Goal: Entertainment & Leisure: Browse casually

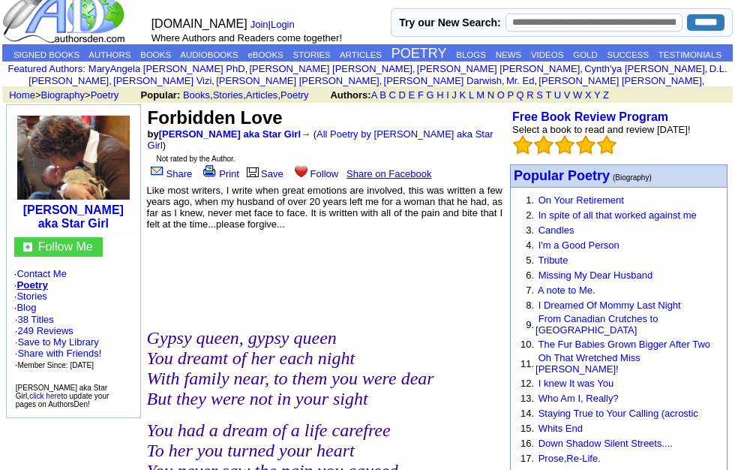
scroll to position [22, 0]
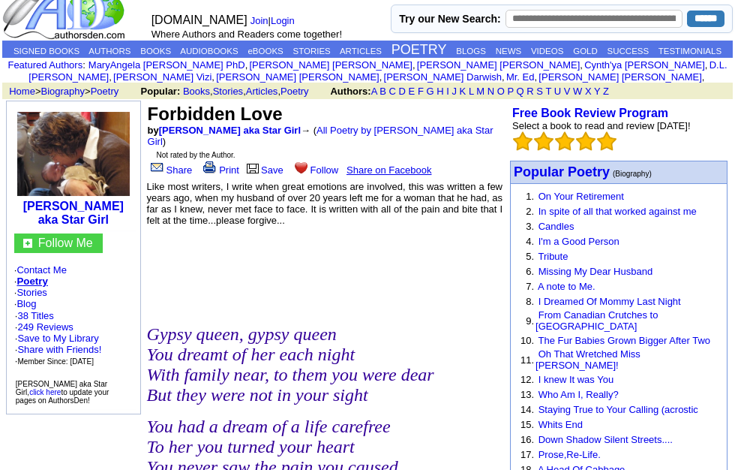
click at [409, 143] on link "All Poetry by [PERSON_NAME] aka Star Girl" at bounding box center [321, 136] width 346 height 23
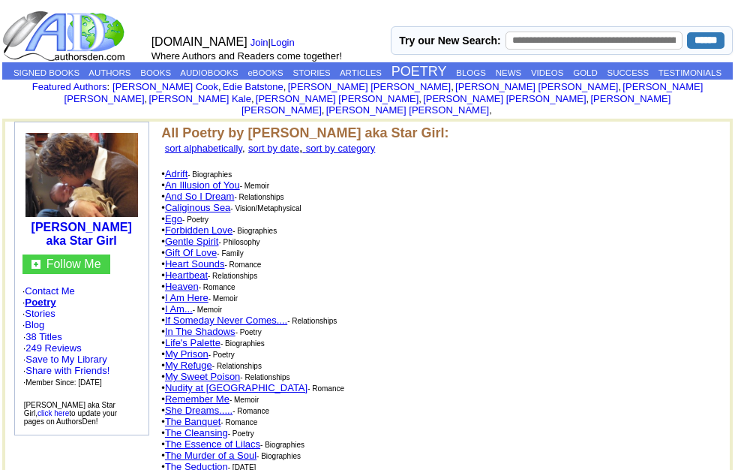
click at [231, 179] on link "An Illusion of You" at bounding box center [202, 184] width 75 height 11
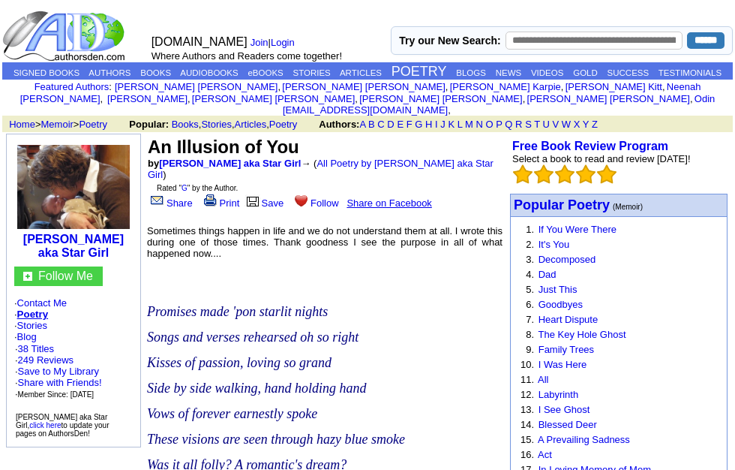
click at [392, 162] on link "All Poetry by [PERSON_NAME] aka Star Girl" at bounding box center [321, 169] width 346 height 23
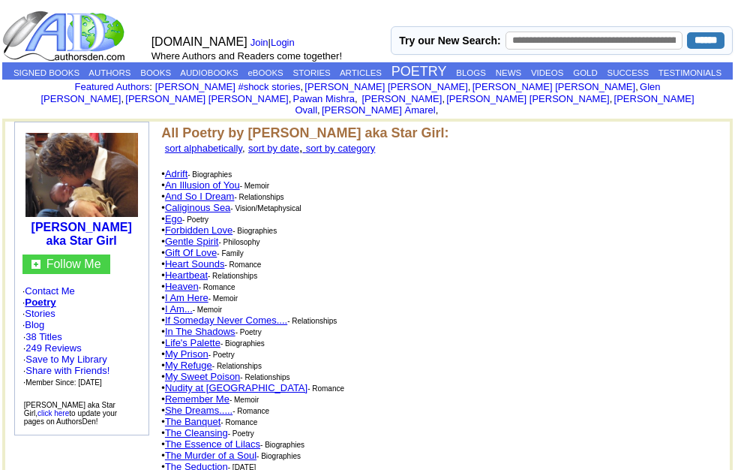
click at [228, 191] on link "And So I Dream" at bounding box center [200, 196] width 70 height 11
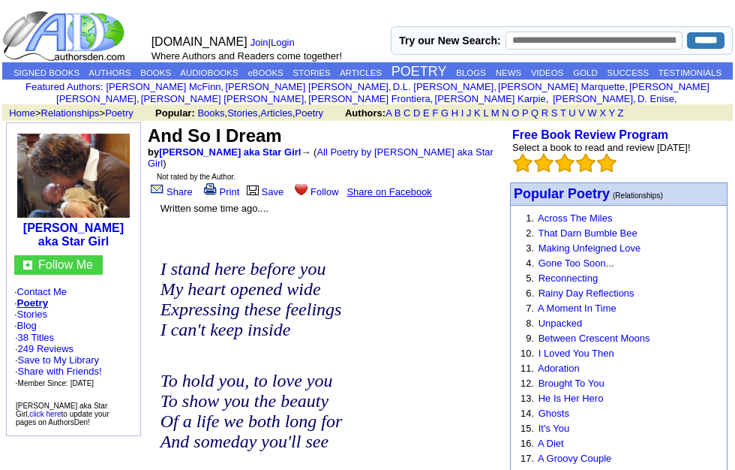
click at [392, 145] on td "And So I Dream by [PERSON_NAME] aka Star Girl → ( All Poetry by [PERSON_NAME] a…" at bounding box center [325, 161] width 360 height 78
click at [389, 154] on link "All Poetry by [PERSON_NAME] aka Star Girl" at bounding box center [321, 157] width 346 height 23
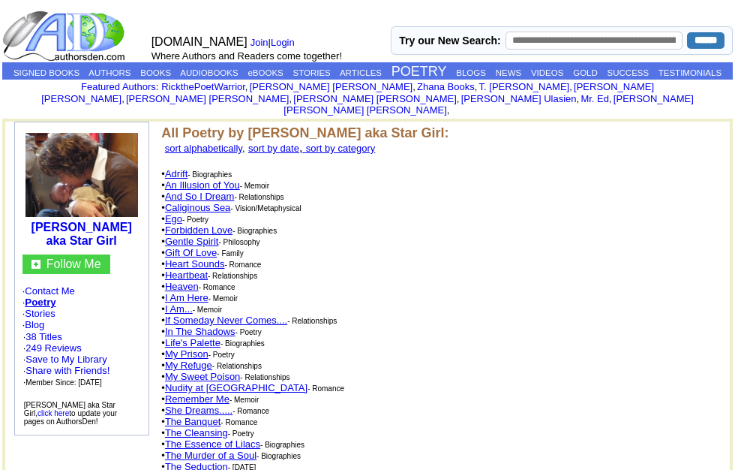
click at [216, 202] on link "Caliginous Sea" at bounding box center [197, 207] width 65 height 11
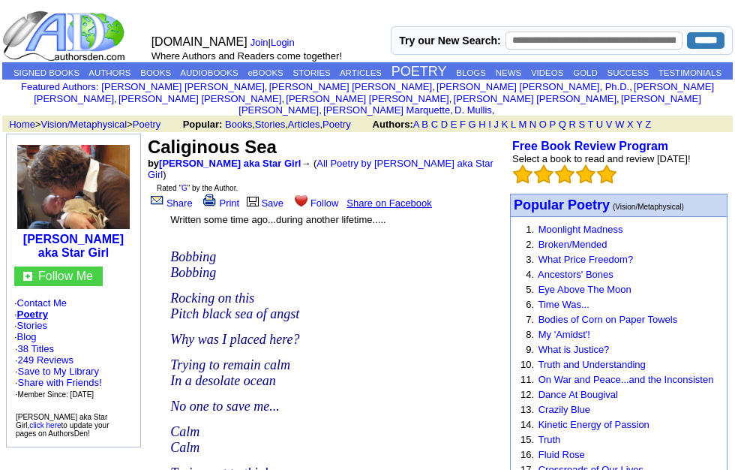
click at [429, 167] on link "All Poetry by [PERSON_NAME] aka Star Girl" at bounding box center [321, 169] width 346 height 23
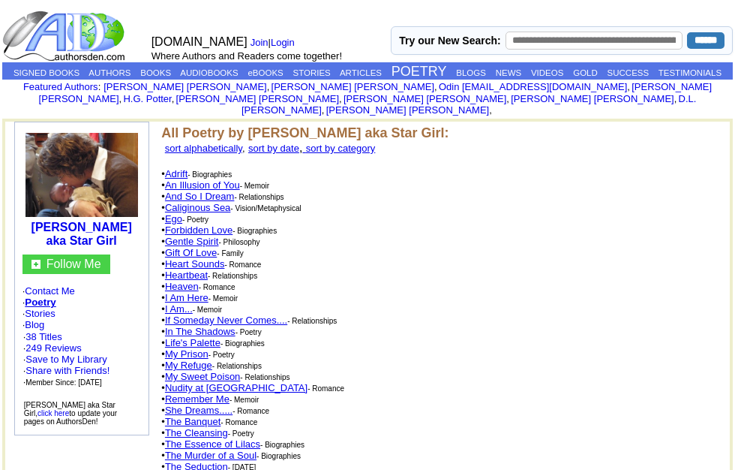
click at [176, 214] on link "Ego" at bounding box center [173, 218] width 17 height 11
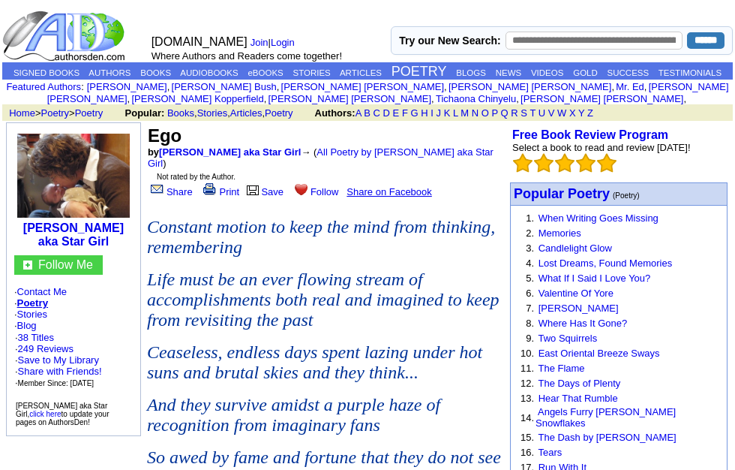
click at [431, 167] on link "All Poetry by [PERSON_NAME] aka Star Girl" at bounding box center [321, 157] width 346 height 23
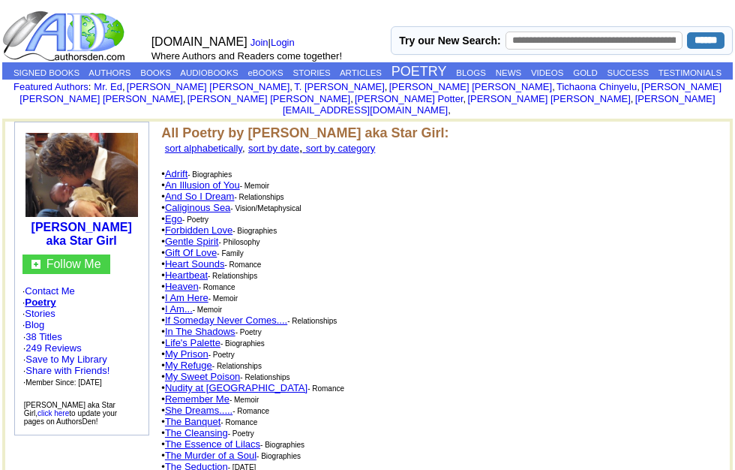
click at [197, 236] on link "Gentle Spirit" at bounding box center [192, 241] width 54 height 11
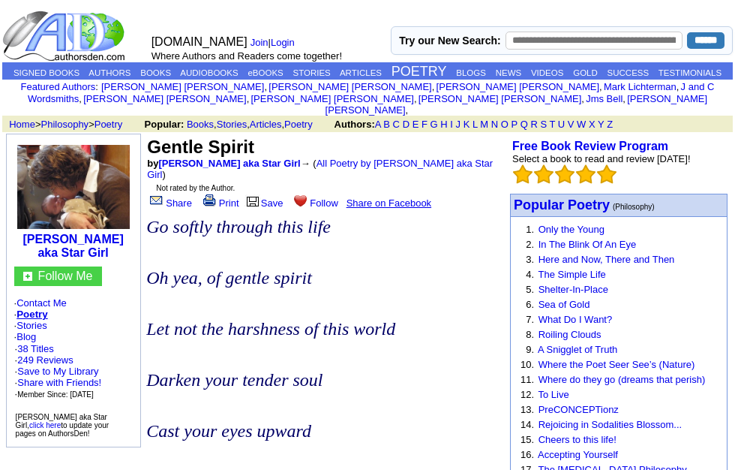
click at [436, 165] on link "All Poetry by Kerry Compton aka Star Girl" at bounding box center [320, 169] width 346 height 23
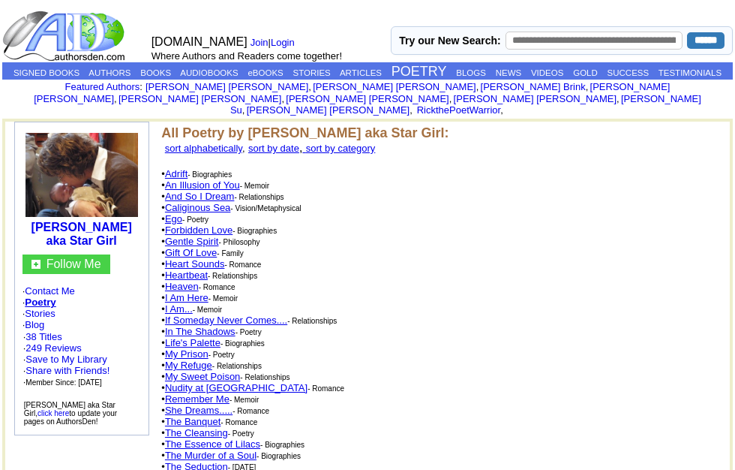
click at [197, 247] on link "Gift Of Love" at bounding box center [191, 252] width 52 height 11
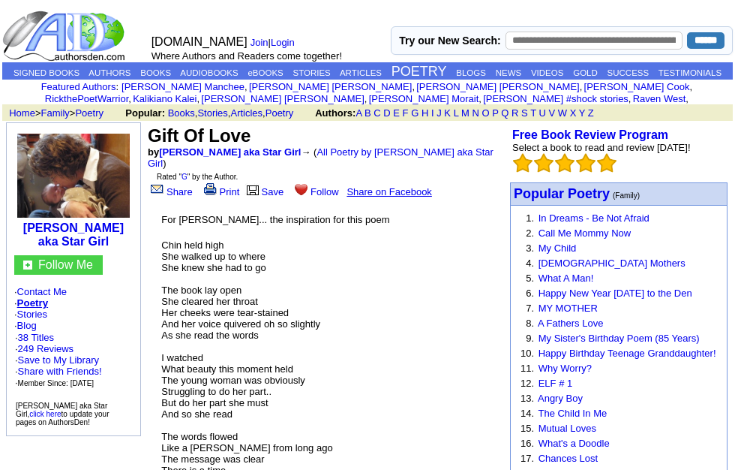
click at [344, 165] on link "All Poetry by Kerry Compton aka Star Girl" at bounding box center [321, 157] width 346 height 23
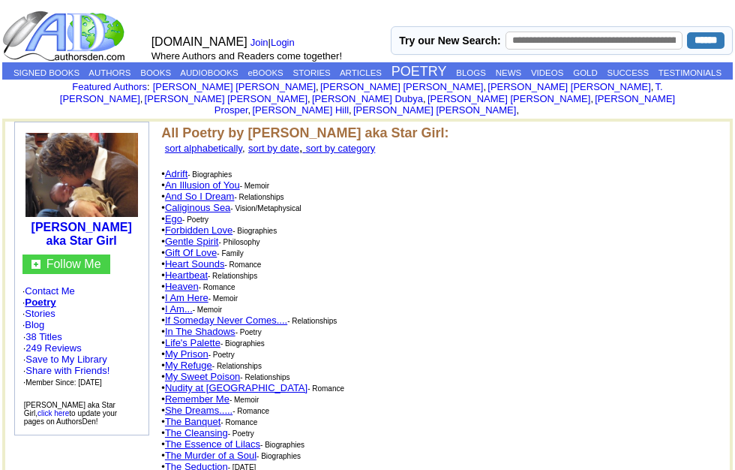
click at [224, 261] on link "Heart Sounds" at bounding box center [195, 263] width 60 height 11
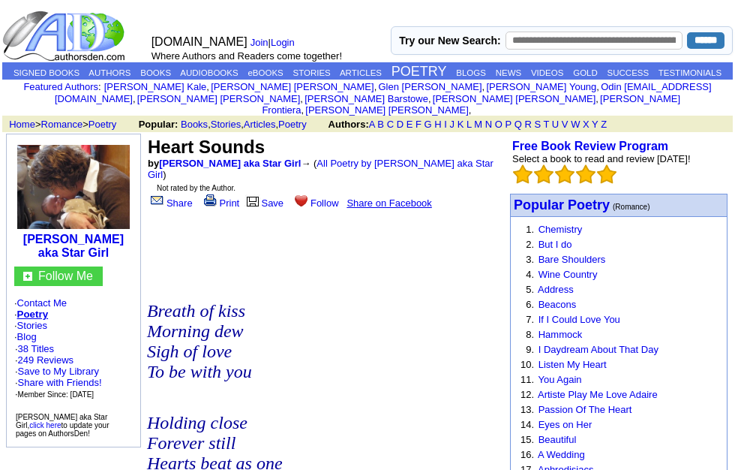
click at [410, 169] on link "All Poetry by [PERSON_NAME] aka Star Girl" at bounding box center [321, 169] width 346 height 23
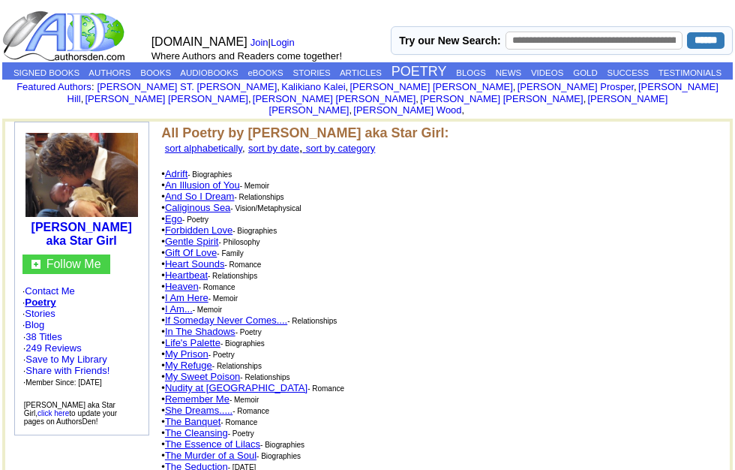
click at [205, 273] on link "Heartbeat" at bounding box center [186, 274] width 43 height 11
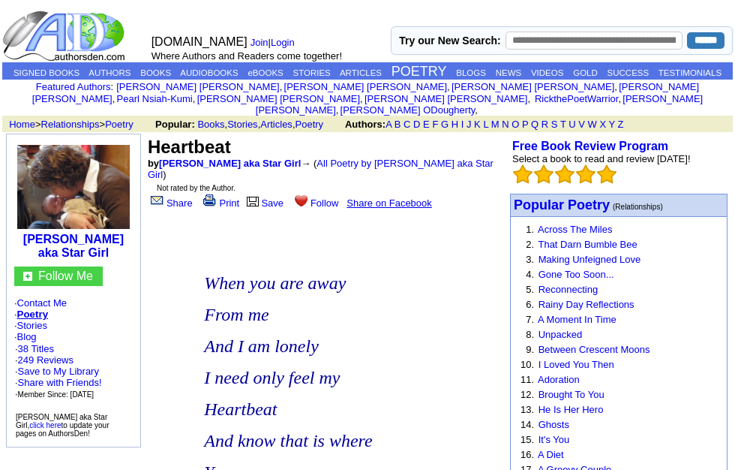
click at [395, 165] on link "All Poetry by Kerry Compton aka Star Girl" at bounding box center [321, 169] width 346 height 23
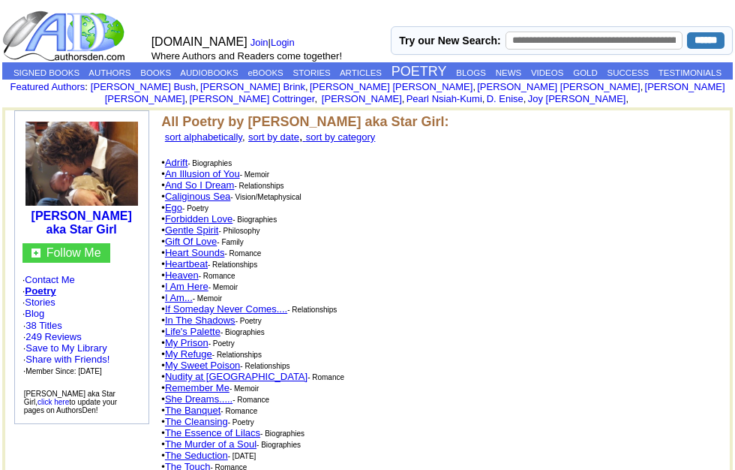
click at [194, 281] on link "Heaven" at bounding box center [182, 274] width 34 height 11
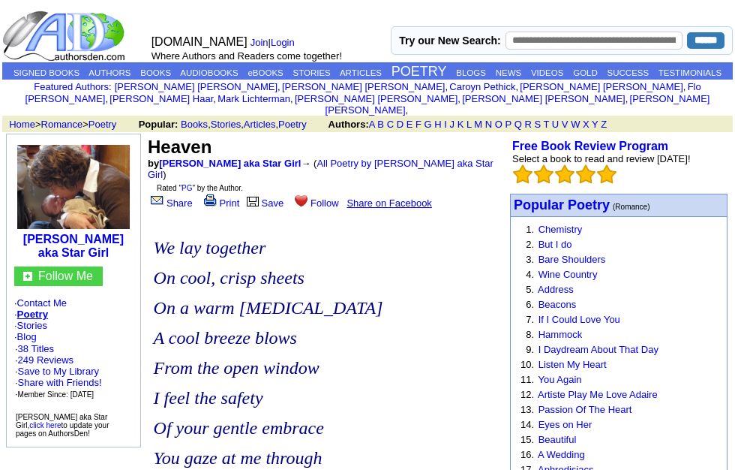
click at [412, 170] on link "All Poetry by Kerry Compton aka Star Girl" at bounding box center [321, 169] width 346 height 23
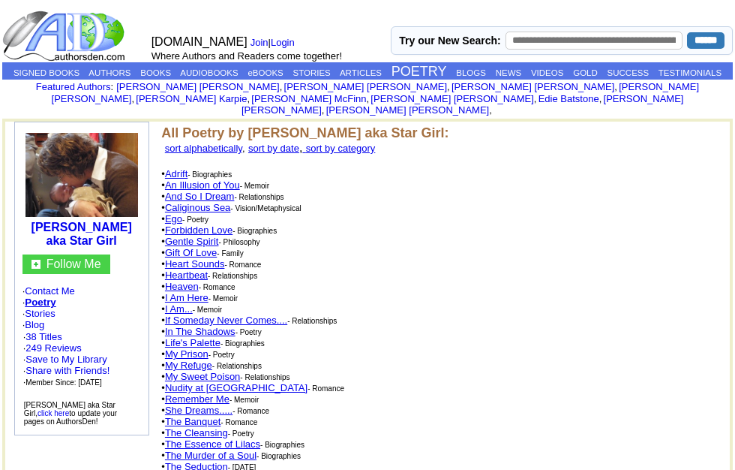
click at [209, 297] on link "I Am Here" at bounding box center [187, 297] width 44 height 11
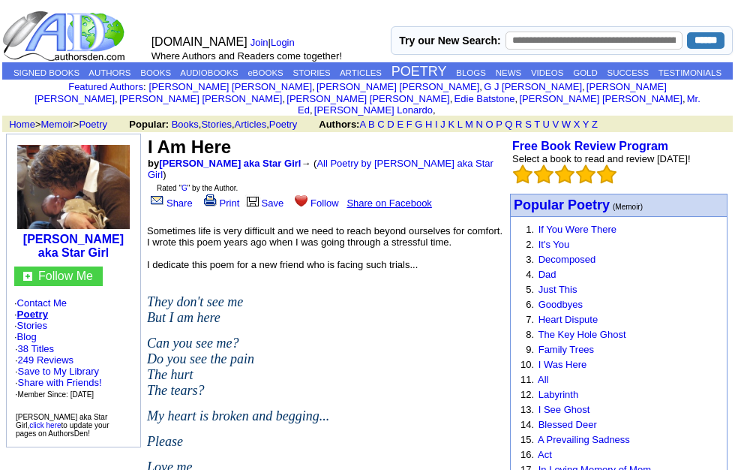
click at [404, 158] on link "All Poetry by Kerry Compton aka Star Girl" at bounding box center [321, 169] width 346 height 23
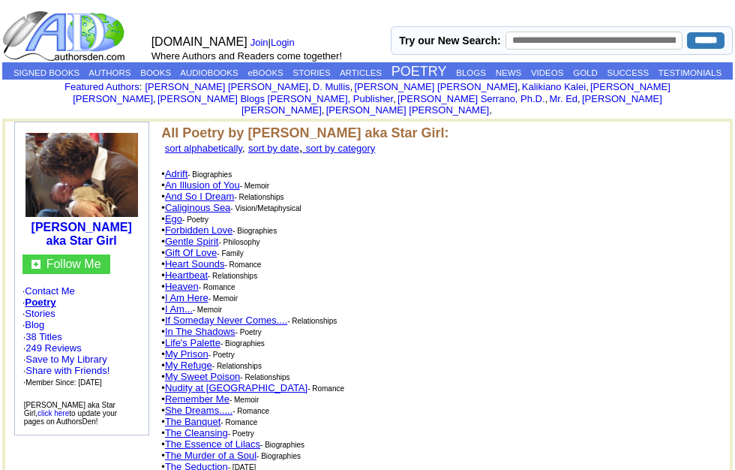
click at [181, 308] on link "I Am..." at bounding box center [179, 308] width 28 height 11
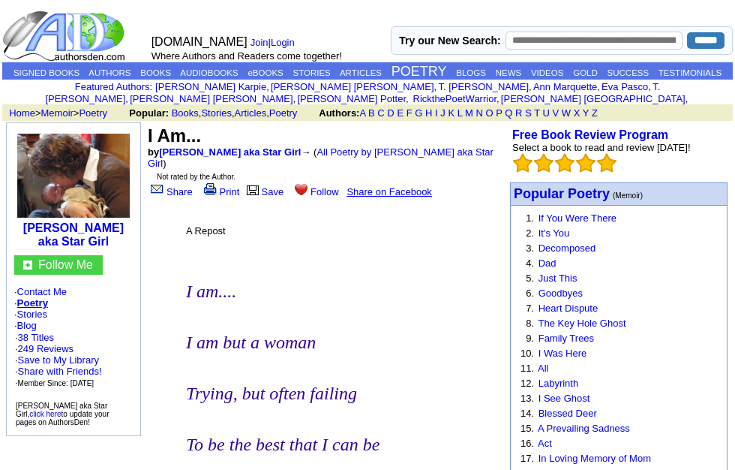
click at [432, 157] on link "All Poetry by Kerry Compton aka Star Girl" at bounding box center [321, 157] width 346 height 23
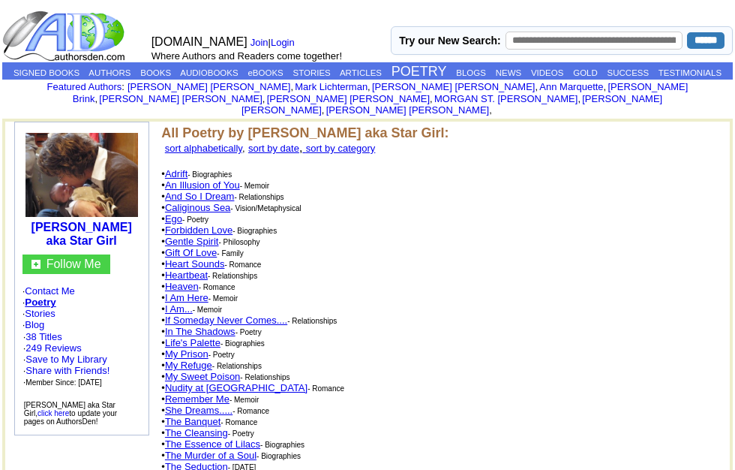
click at [257, 318] on link "If Someday Never Comes...." at bounding box center [226, 319] width 122 height 11
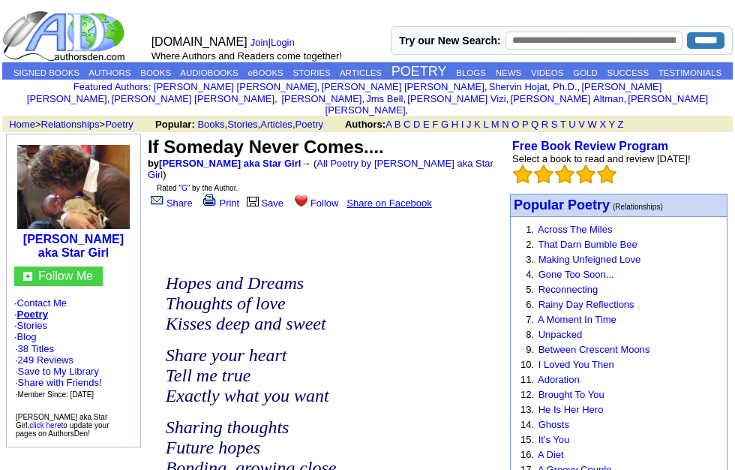
click at [424, 167] on link "All Poetry by Kerry Compton aka Star Girl" at bounding box center [321, 169] width 346 height 23
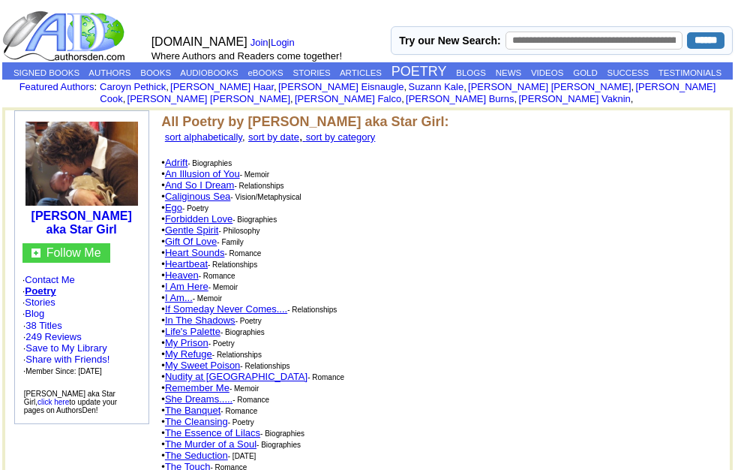
click at [226, 326] on link "In The Shadows" at bounding box center [200, 319] width 71 height 11
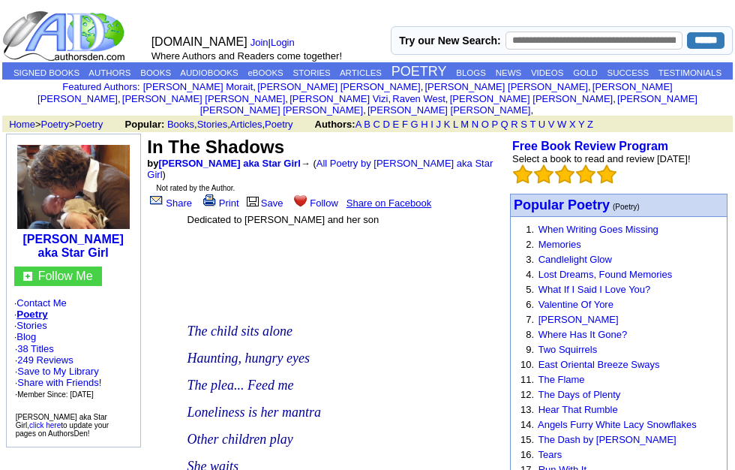
click at [410, 171] on link "All Poetry by Kerry Compton aka Star Girl" at bounding box center [320, 169] width 346 height 23
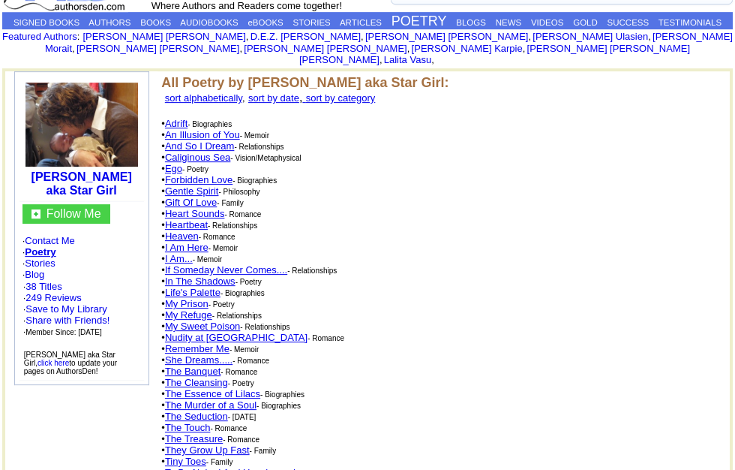
scroll to position [51, 0]
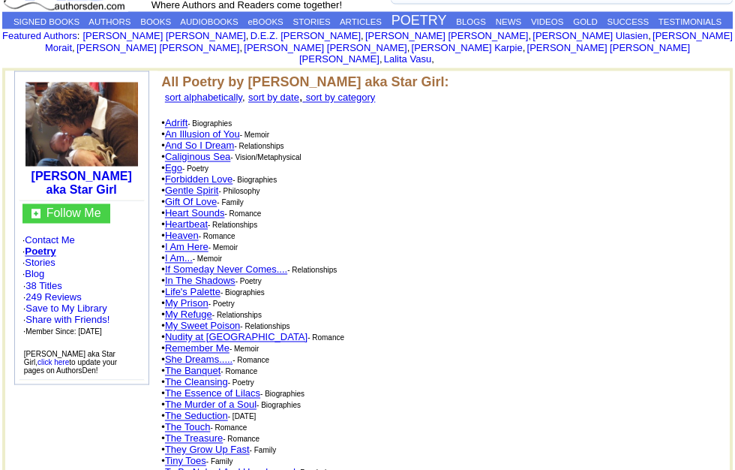
click at [212, 294] on link "Life's Palette" at bounding box center [193, 291] width 56 height 11
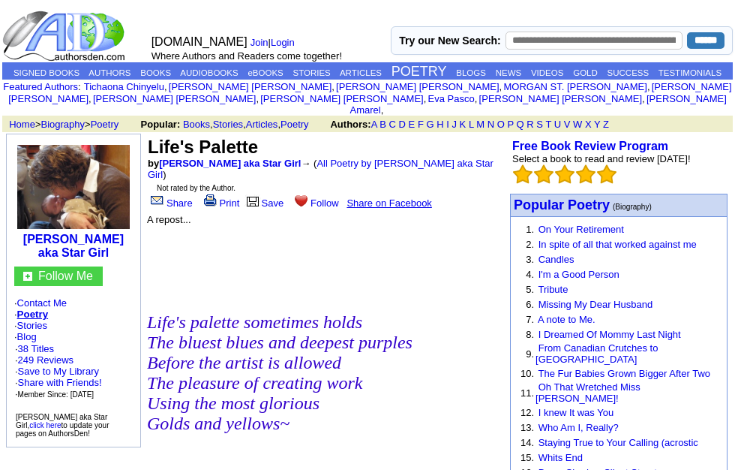
click at [421, 164] on link "All Poetry by [PERSON_NAME] aka Star Girl" at bounding box center [321, 169] width 346 height 23
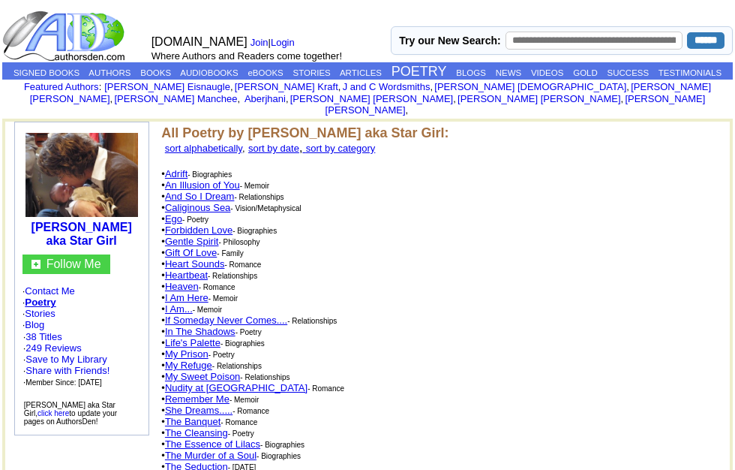
click at [188, 354] on link "My Prison" at bounding box center [187, 353] width 44 height 11
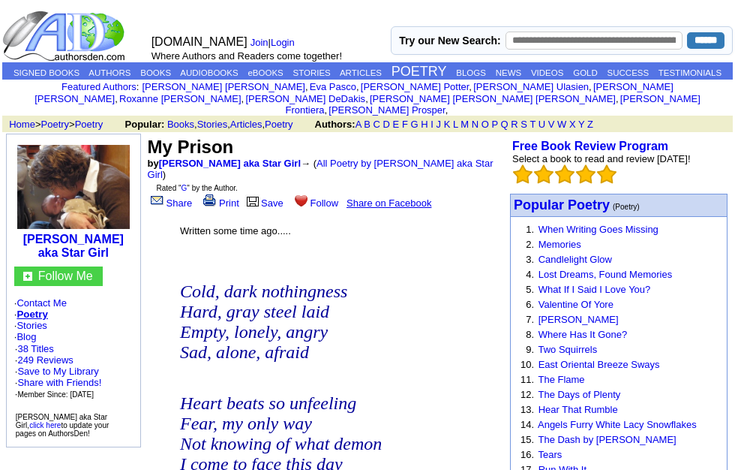
click at [437, 169] on link "All Poetry by Kerry Compton aka Star Girl" at bounding box center [321, 169] width 346 height 23
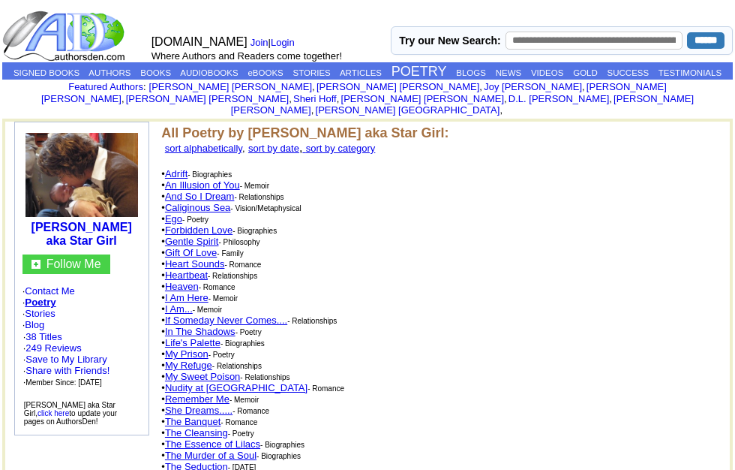
click at [191, 366] on link "My Refuge" at bounding box center [188, 364] width 47 height 11
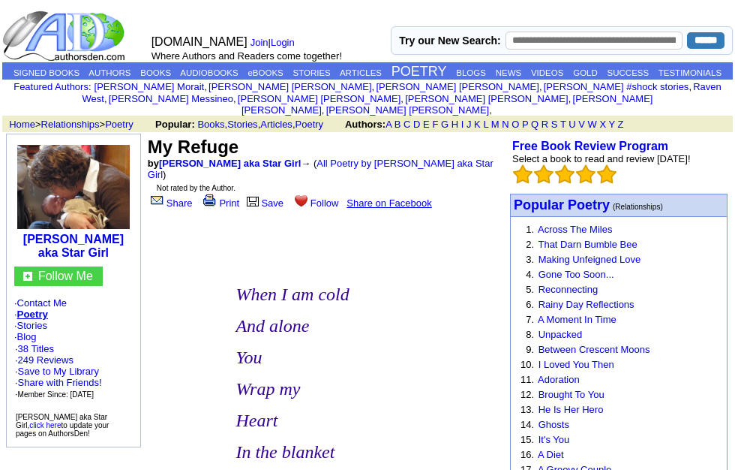
click at [428, 166] on link "All Poetry by Kerry Compton aka Star Girl" at bounding box center [321, 169] width 346 height 23
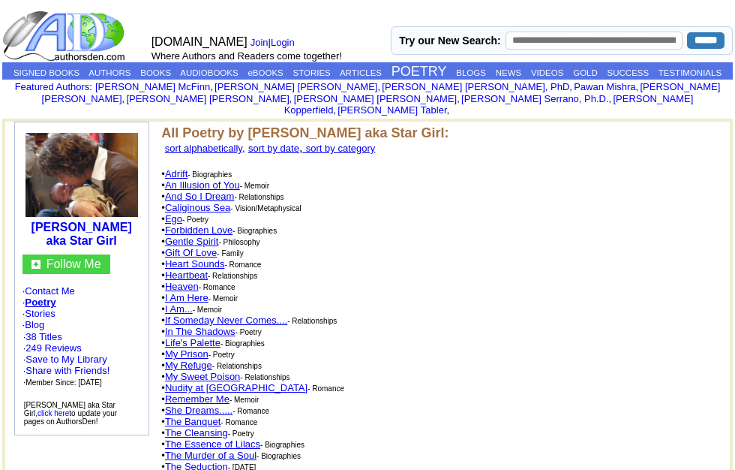
click at [229, 377] on link "My Sweet Poison" at bounding box center [202, 376] width 75 height 11
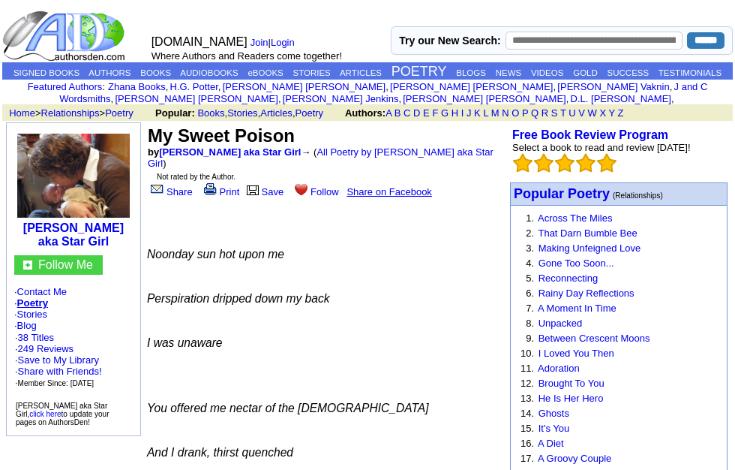
click at [461, 169] on link "All Poetry by Kerry Compton aka Star Girl" at bounding box center [321, 157] width 346 height 23
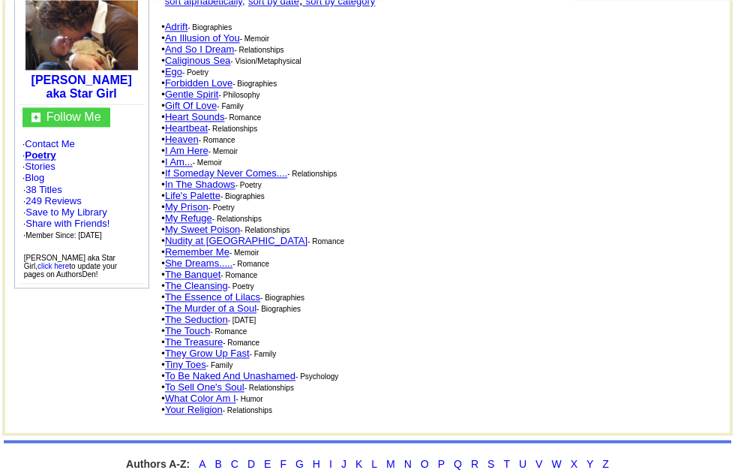
scroll to position [149, 0]
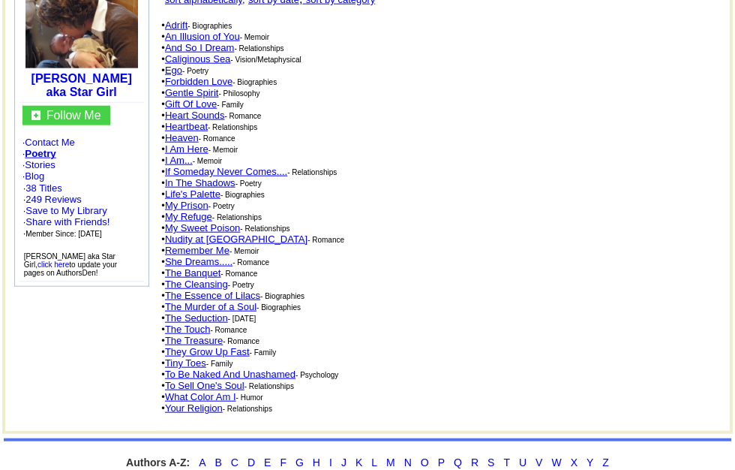
click at [218, 245] on link "Nudity at [GEOGRAPHIC_DATA]" at bounding box center [236, 238] width 143 height 11
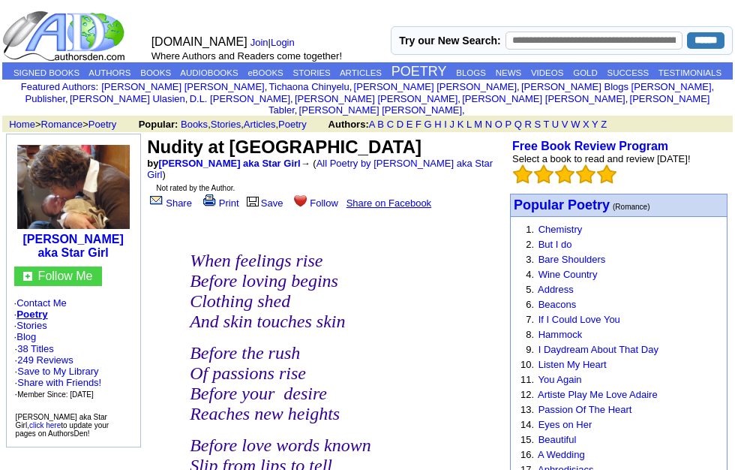
click at [397, 164] on link "All Poetry by [PERSON_NAME] aka Star Girl" at bounding box center [320, 169] width 346 height 23
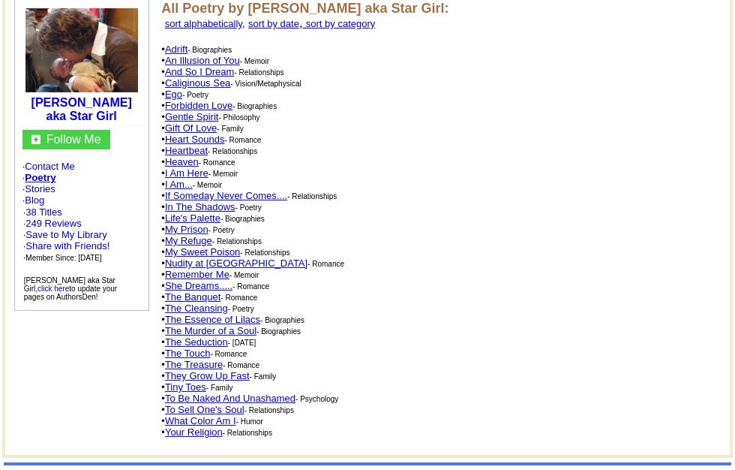
scroll to position [127, 0]
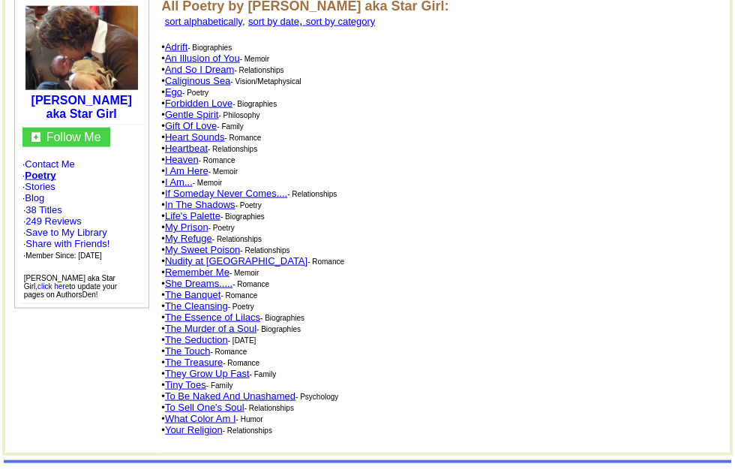
click at [224, 275] on link "Remember Me" at bounding box center [197, 271] width 65 height 11
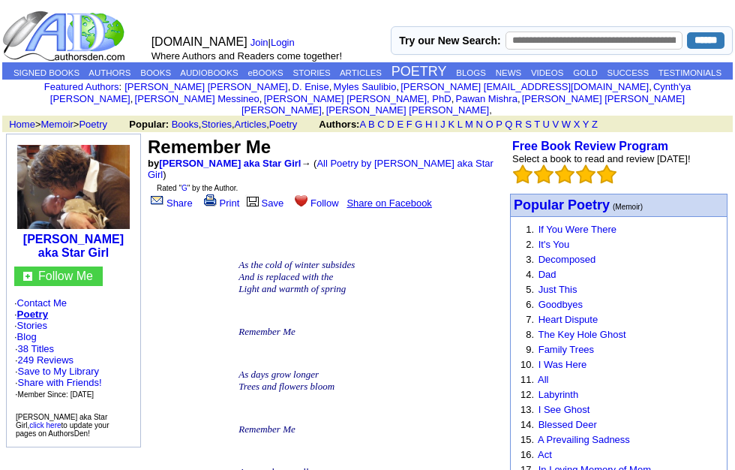
click at [433, 170] on link "All Poetry by [PERSON_NAME] aka Star Girl" at bounding box center [321, 169] width 346 height 23
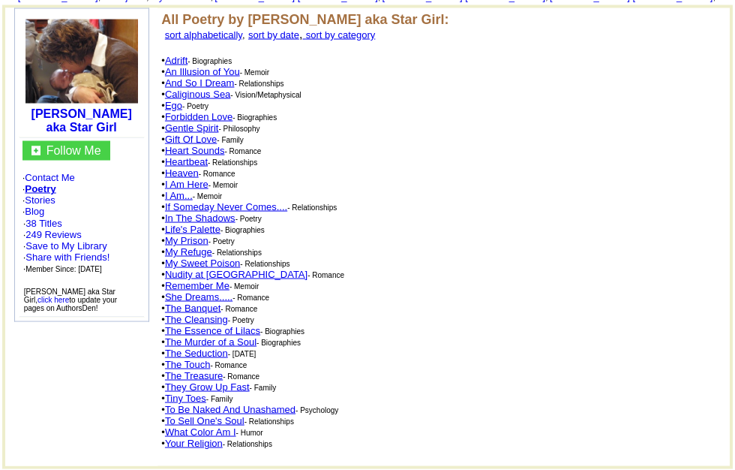
scroll to position [103, 0]
click at [204, 302] on link "She Dreams....." at bounding box center [199, 295] width 68 height 11
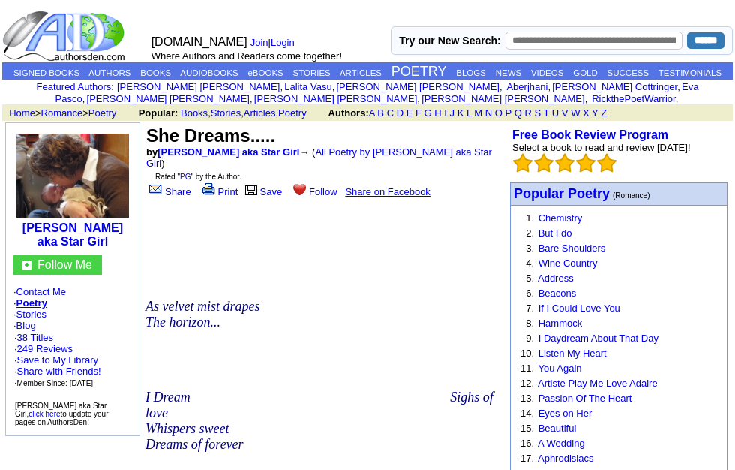
click at [410, 169] on link "All Poetry by Kerry Compton aka Star Girl" at bounding box center [319, 157] width 346 height 23
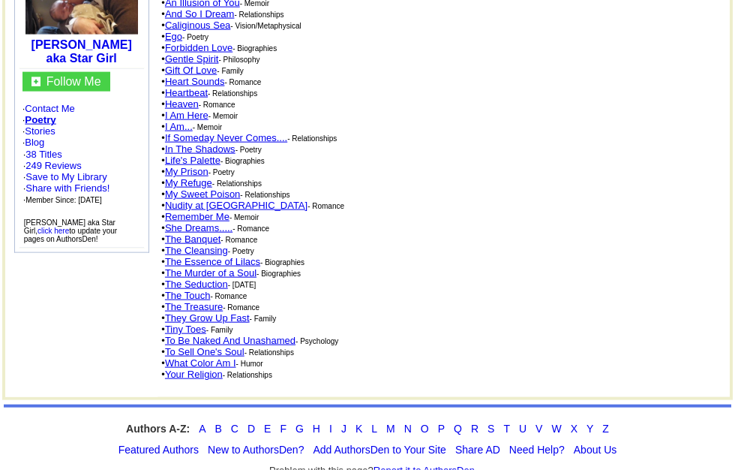
scroll to position [172, 0]
click at [214, 244] on link "The Banquet" at bounding box center [193, 238] width 56 height 11
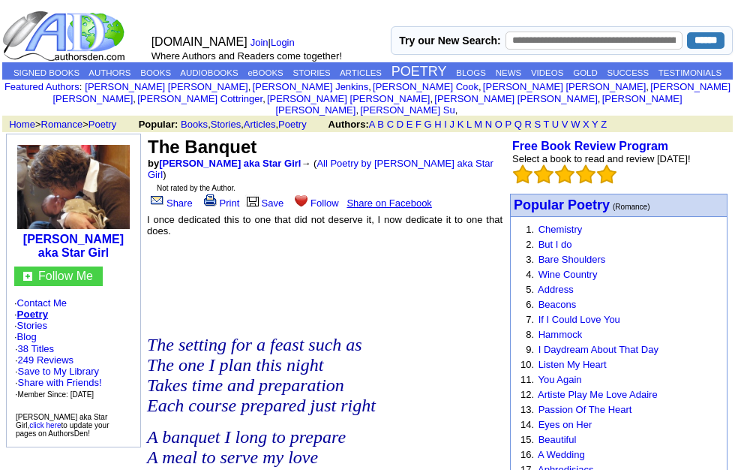
click at [411, 158] on link "All Poetry by [PERSON_NAME] aka Star Girl" at bounding box center [321, 169] width 346 height 23
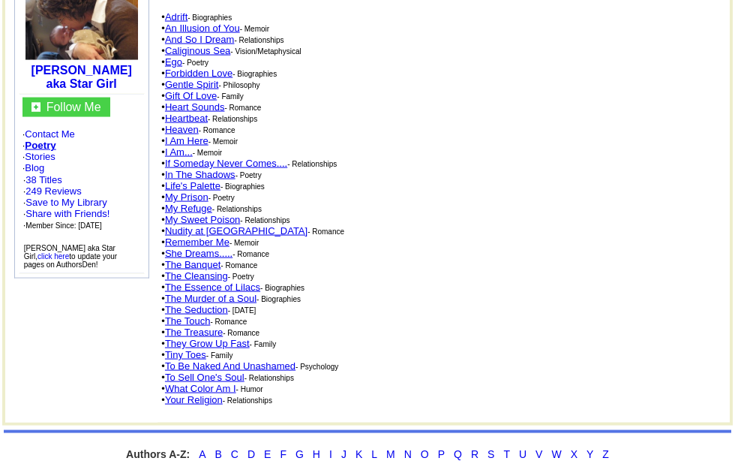
scroll to position [158, 0]
click at [215, 281] on link "The Cleansing" at bounding box center [196, 274] width 63 height 11
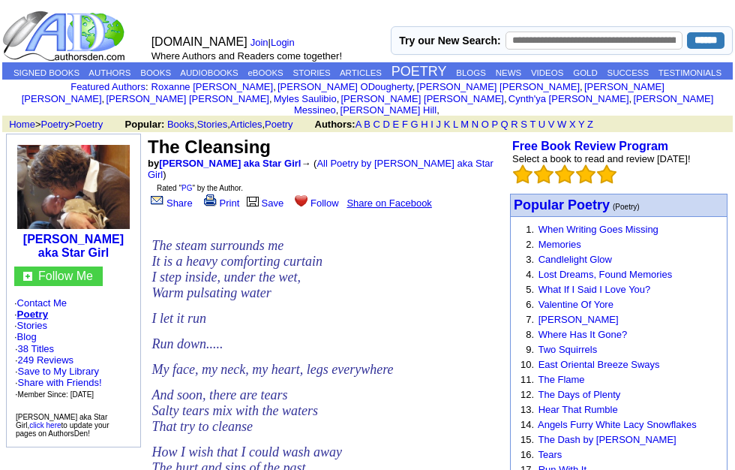
click at [450, 167] on link "All Poetry by [PERSON_NAME] aka Star Girl" at bounding box center [321, 169] width 346 height 23
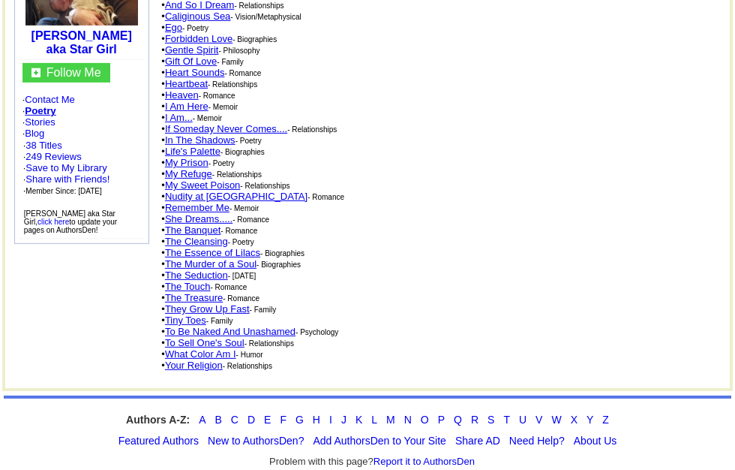
scroll to position [181, 0]
click at [254, 257] on link "The Essence of Lilacs" at bounding box center [212, 251] width 95 height 11
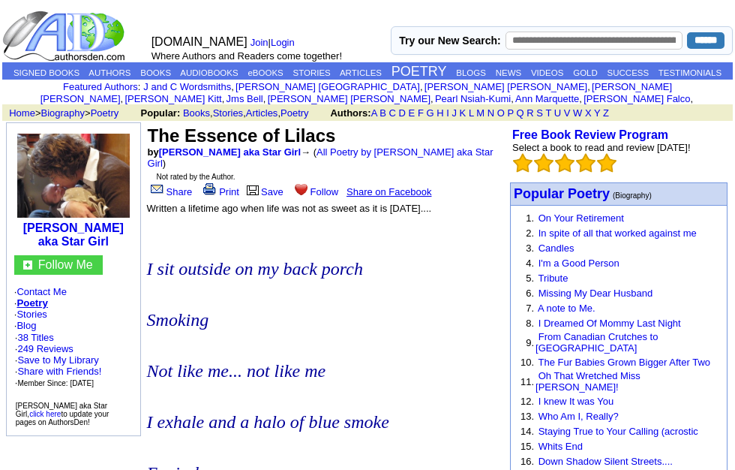
click at [428, 169] on link "All Poetry by [PERSON_NAME] aka Star Girl" at bounding box center [321, 157] width 346 height 23
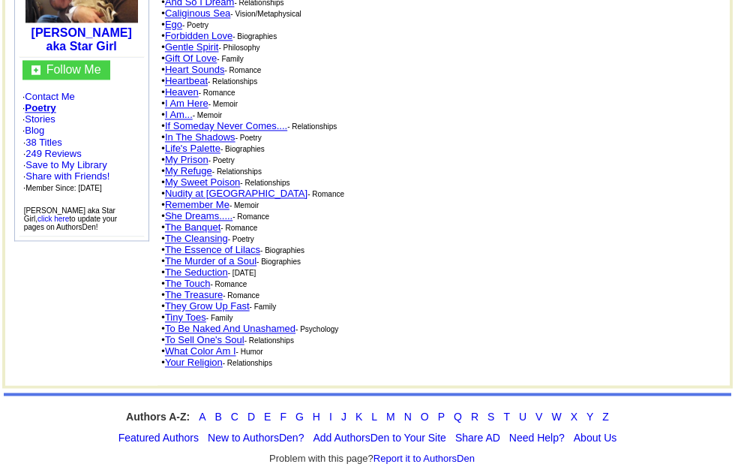
scroll to position [194, 0]
click at [257, 267] on link "The Murder of a Soul" at bounding box center [211, 261] width 92 height 11
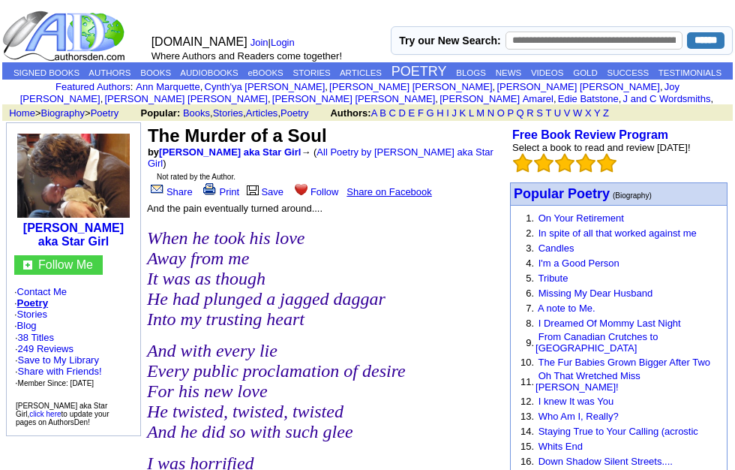
click at [409, 163] on link "All Poetry by Kerry Compton aka Star Girl" at bounding box center [321, 157] width 346 height 23
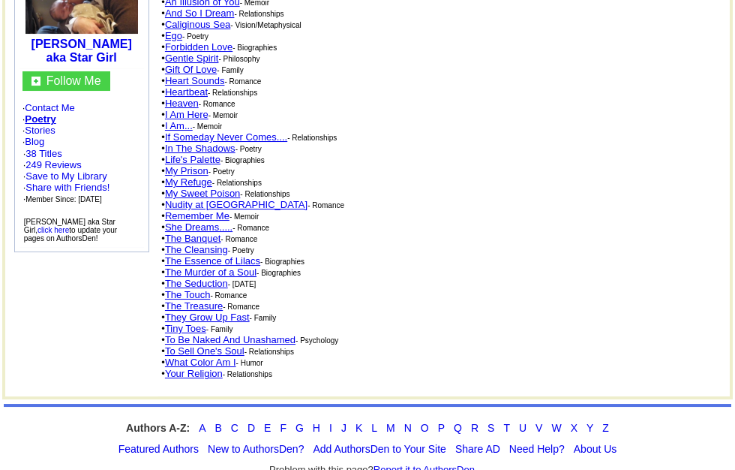
scroll to position [182, 0]
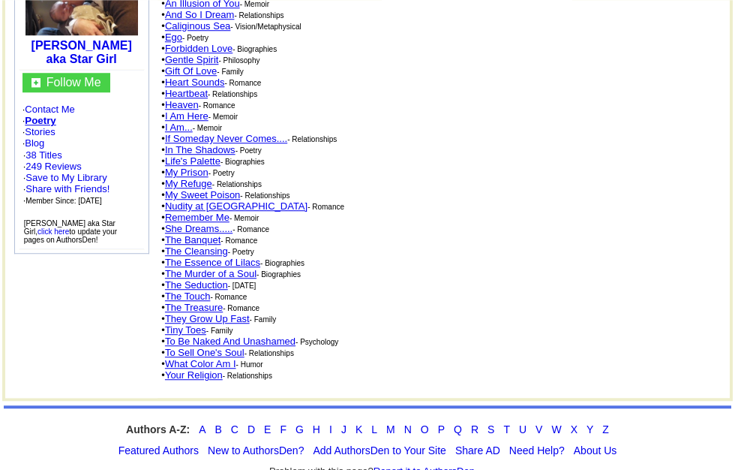
click at [218, 282] on link "The Seduction" at bounding box center [196, 284] width 63 height 11
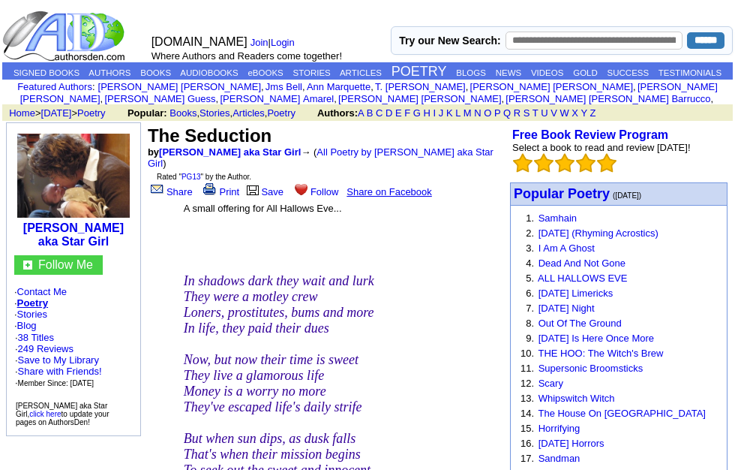
click at [432, 165] on link "All Poetry by [PERSON_NAME] aka Star Girl" at bounding box center [321, 157] width 346 height 23
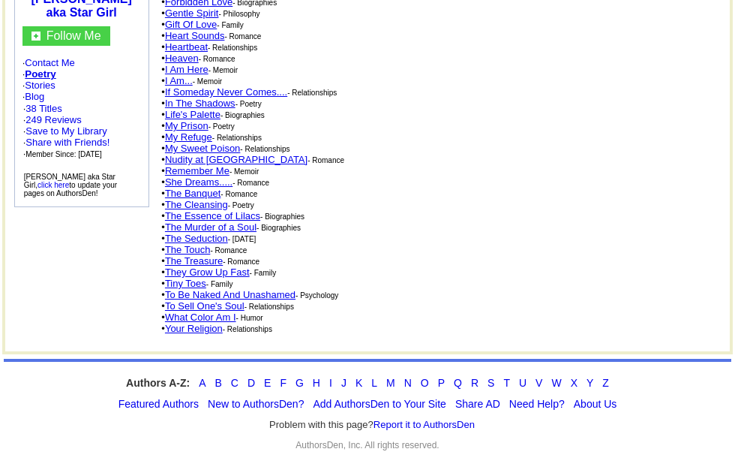
scroll to position [248, 0]
click at [196, 256] on link "The Treasure" at bounding box center [194, 261] width 58 height 11
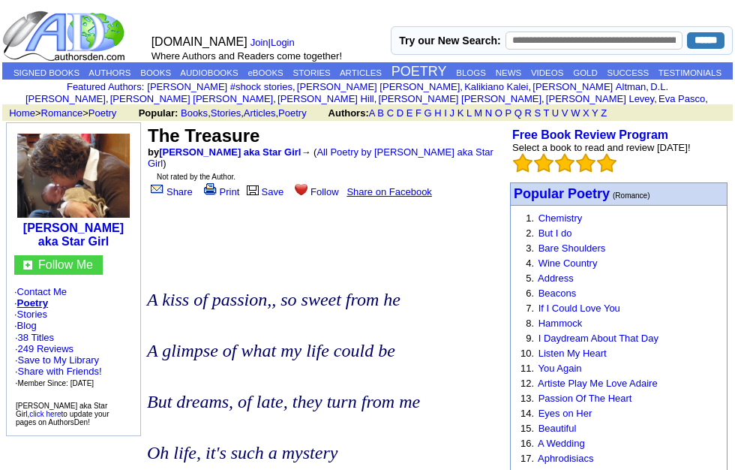
click at [400, 169] on link "All Poetry by Kerry Compton aka Star Girl" at bounding box center [321, 157] width 346 height 23
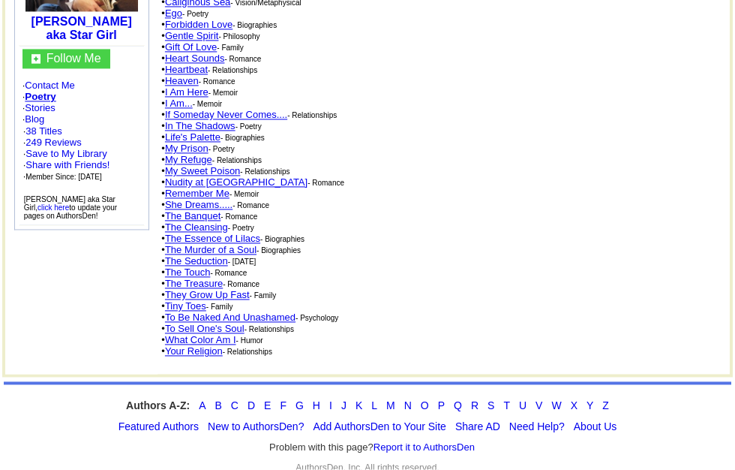
scroll to position [194, 0]
click at [186, 278] on link "The Touch" at bounding box center [187, 272] width 45 height 11
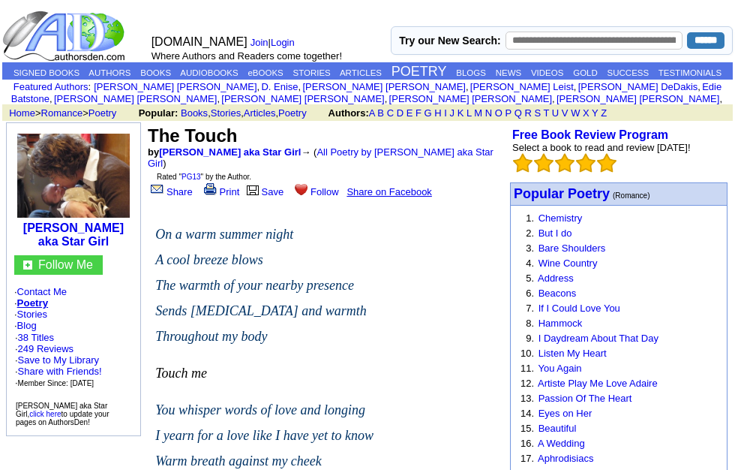
click at [418, 169] on link "All Poetry by [PERSON_NAME] aka Star Girl" at bounding box center [321, 157] width 346 height 23
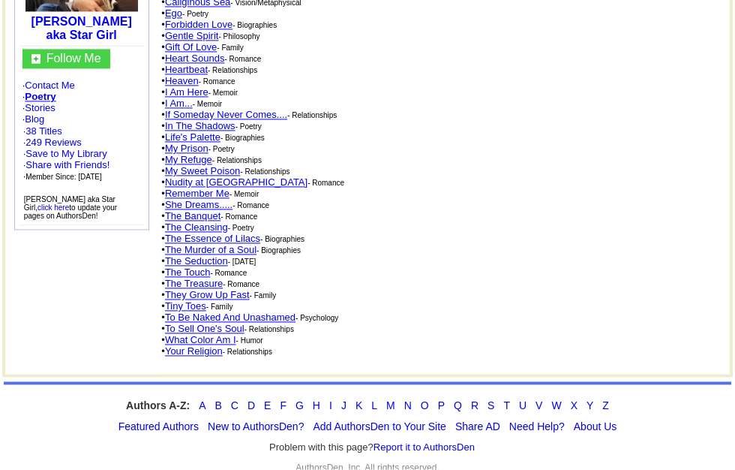
scroll to position [194, 0]
click at [239, 301] on link "They Grow Up Fast" at bounding box center [207, 295] width 85 height 11
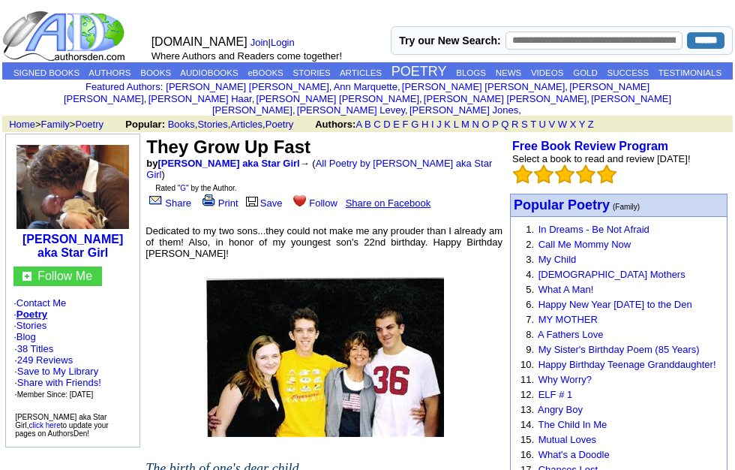
click at [442, 169] on link "All Poetry by [PERSON_NAME] aka Star Girl" at bounding box center [319, 169] width 346 height 23
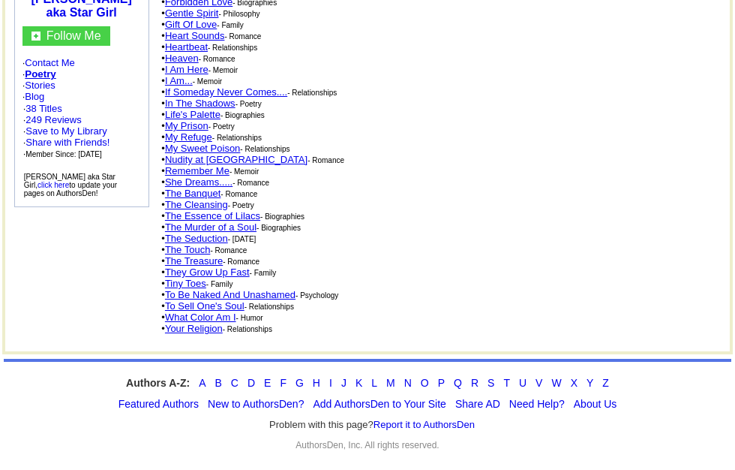
scroll to position [248, 0]
click at [188, 278] on link "Tiny Toes" at bounding box center [185, 283] width 41 height 11
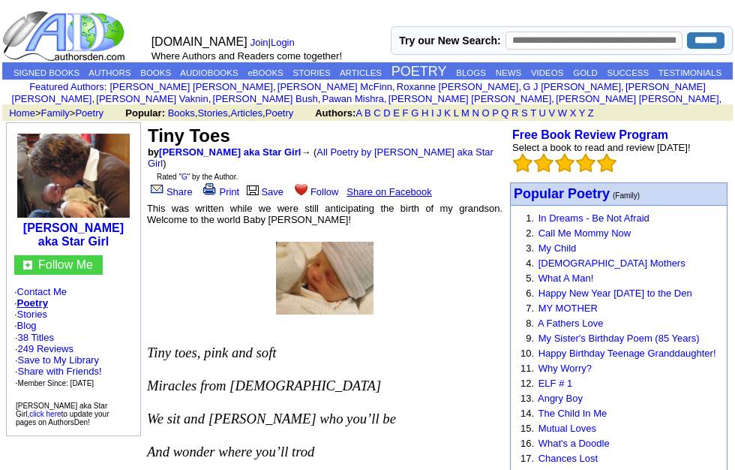
click at [452, 167] on link "All Poetry by Kerry Compton aka Star Girl" at bounding box center [321, 157] width 346 height 23
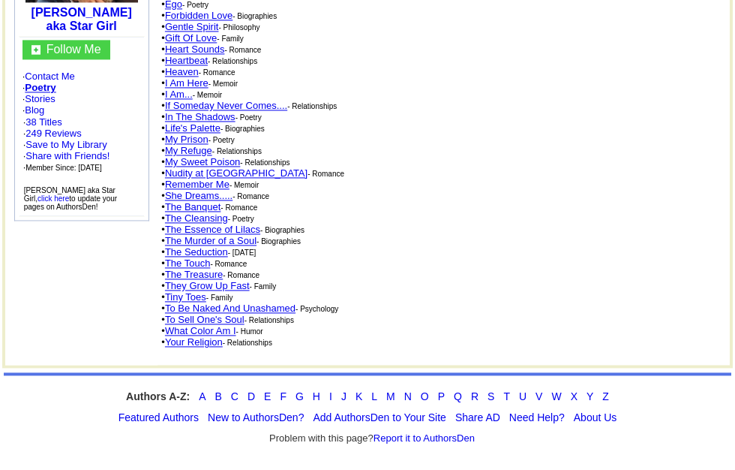
scroll to position [182, 0]
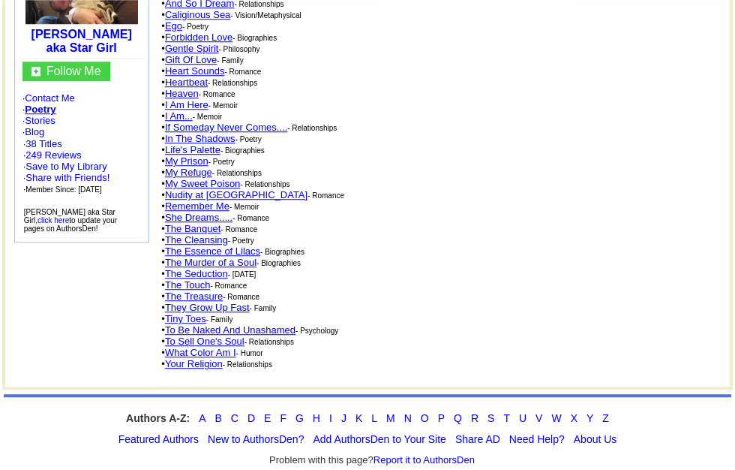
click at [293, 335] on link "To Be Naked And Unashamed" at bounding box center [230, 329] width 131 height 11
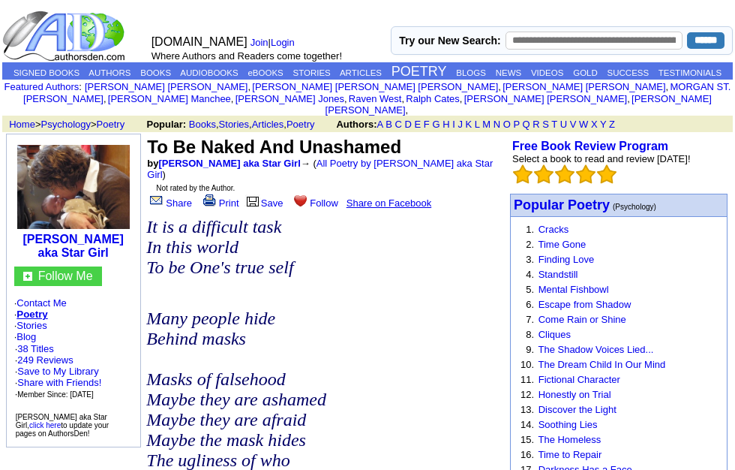
click at [454, 169] on link "All Poetry by Kerry Compton aka Star Girl" at bounding box center [320, 169] width 346 height 23
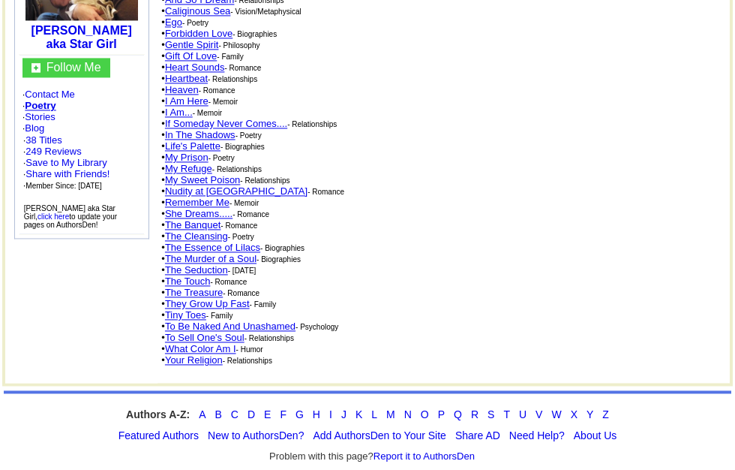
scroll to position [194, 0]
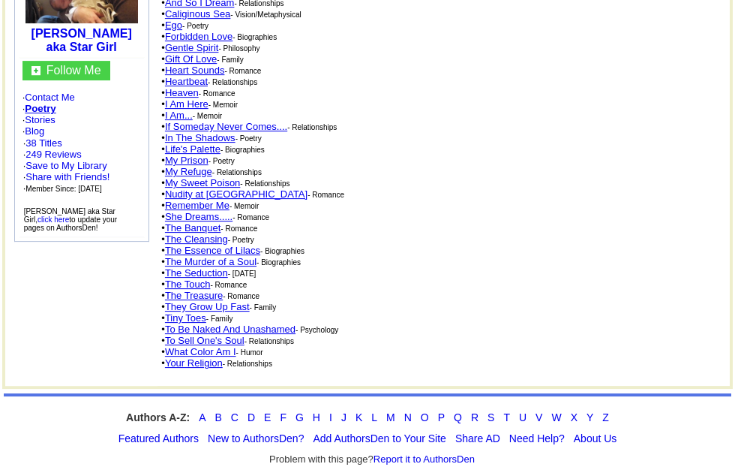
click at [239, 346] on link "To Sell One's Soul" at bounding box center [205, 340] width 80 height 11
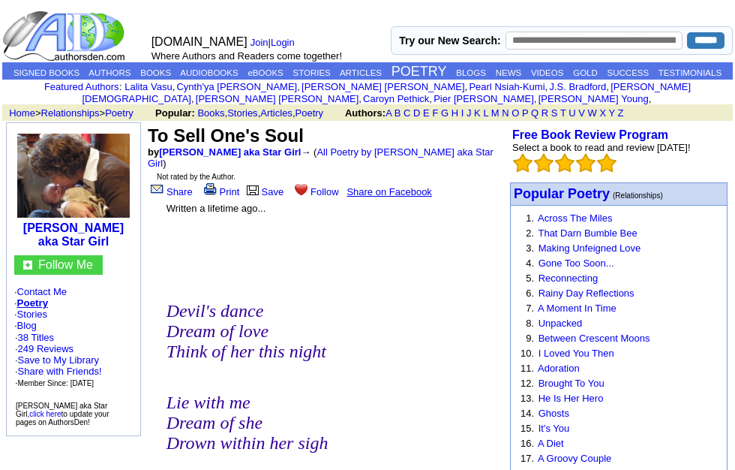
click at [438, 169] on link "All Poetry by [PERSON_NAME] aka Star Girl" at bounding box center [321, 157] width 346 height 23
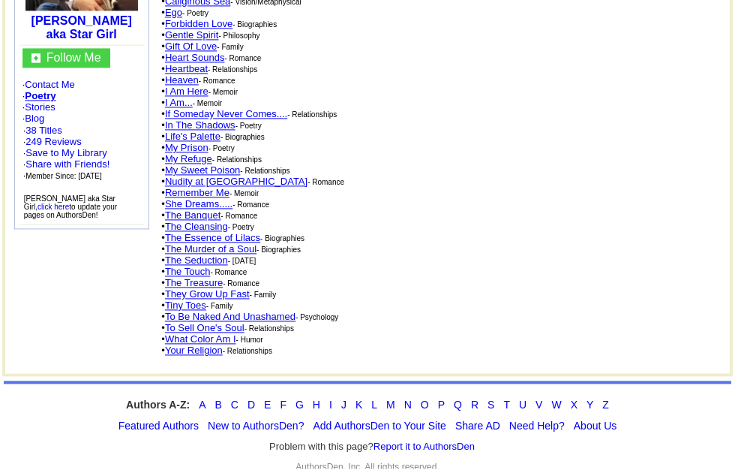
scroll to position [194, 0]
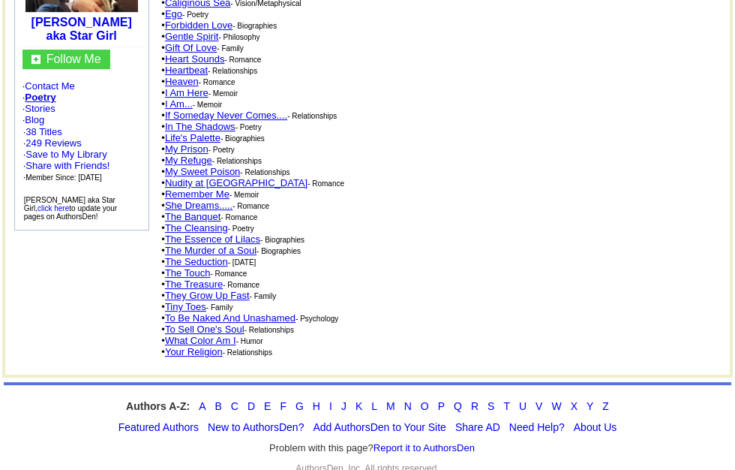
click at [230, 346] on link "What Color Am I" at bounding box center [200, 340] width 71 height 11
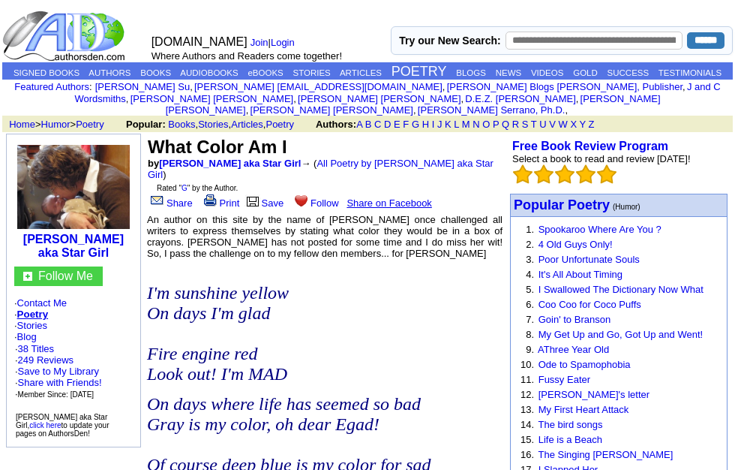
click at [429, 167] on link "All Poetry by [PERSON_NAME] aka Star Girl" at bounding box center [321, 169] width 346 height 23
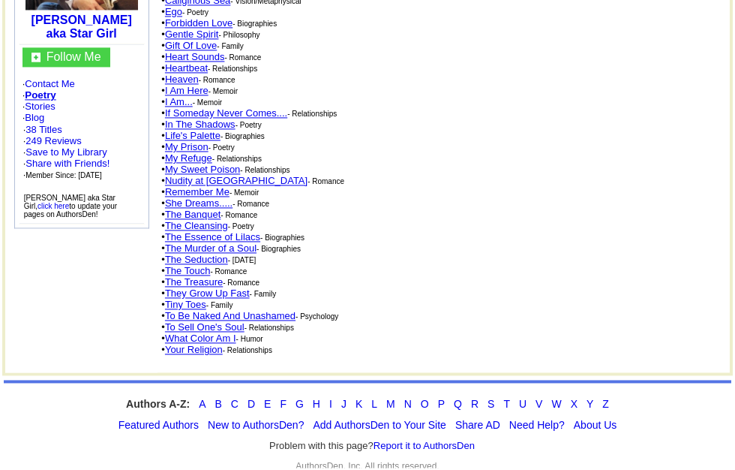
scroll to position [194, 0]
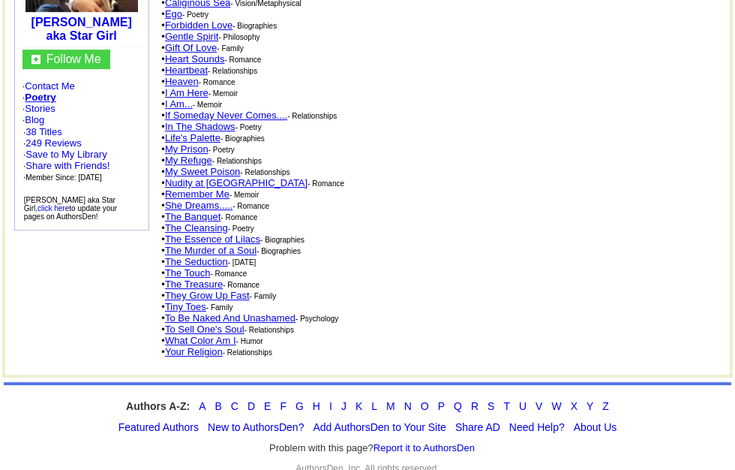
click at [203, 357] on link "Your Religion" at bounding box center [194, 351] width 58 height 11
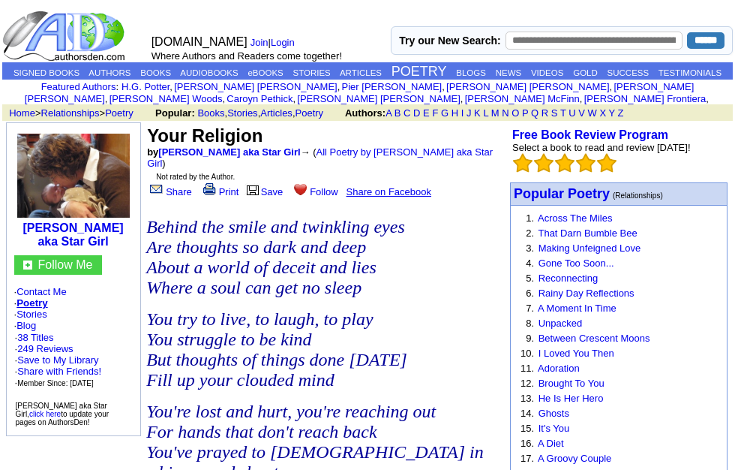
click at [425, 164] on link "All Poetry by [PERSON_NAME] aka Star Girl" at bounding box center [320, 157] width 346 height 23
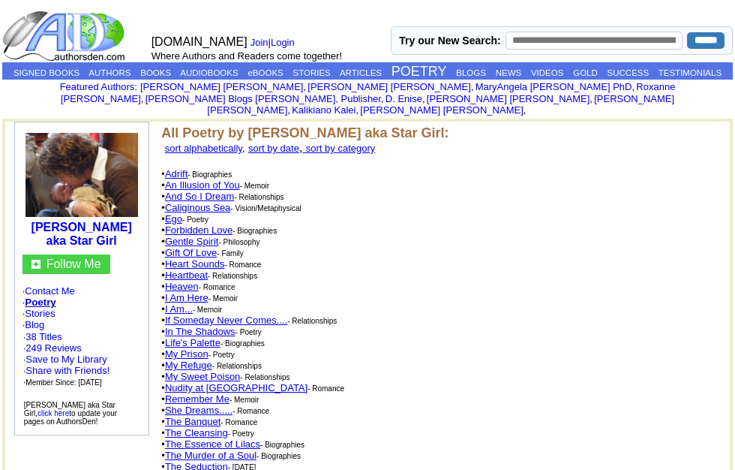
click at [178, 168] on link "Adrift" at bounding box center [176, 173] width 23 height 11
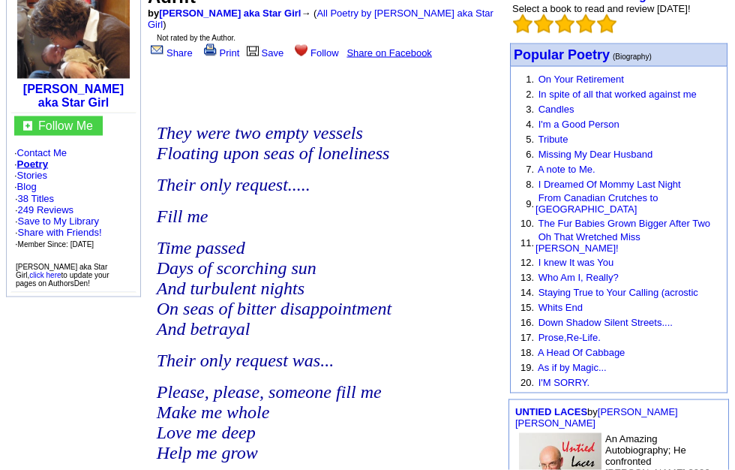
scroll to position [150, 0]
